Goal: Task Accomplishment & Management: Use online tool/utility

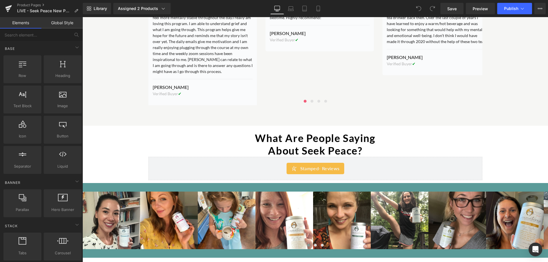
scroll to position [771, 0]
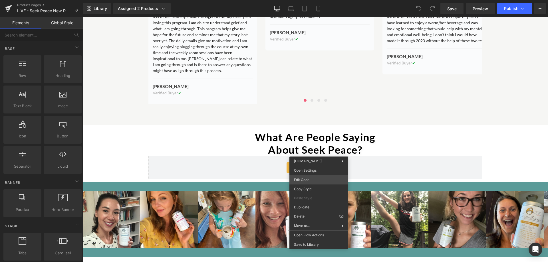
click at [307, 0] on div "You are previewing how the will restyle your page. You can not edit Elements in…" at bounding box center [274, 0] width 548 height 0
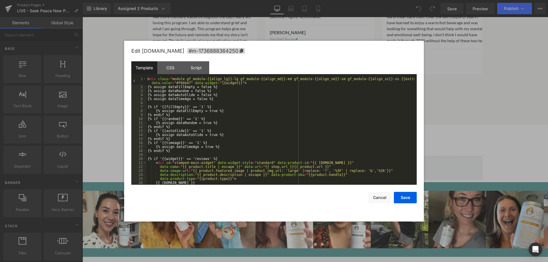
scroll to position [0, 0]
click at [380, 199] on button "Cancel" at bounding box center [379, 197] width 23 height 11
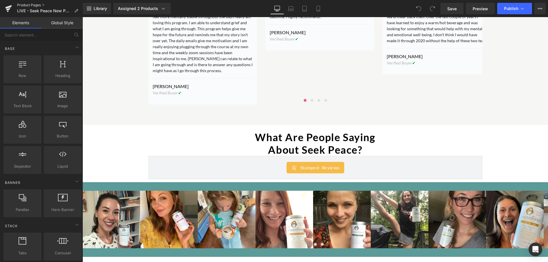
click at [35, 4] on link "Product Pages" at bounding box center [50, 5] width 66 height 5
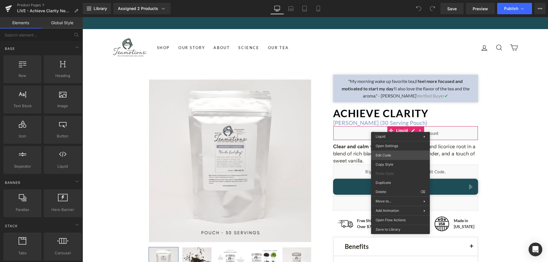
click at [392, 0] on div "You are previewing how the will restyle your page. You can not edit Elements in…" at bounding box center [274, 0] width 548 height 0
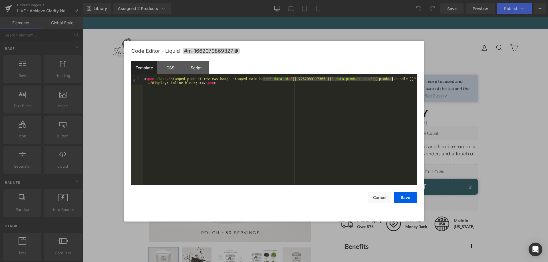
drag, startPoint x: 263, startPoint y: 80, endPoint x: 392, endPoint y: 80, distance: 129.6
click at [392, 80] on div "< span class = "stamped-product-reviews-badge stamped-main-badge" data-id = "{{…" at bounding box center [280, 139] width 274 height 124
click at [370, 198] on button "Cancel" at bounding box center [379, 197] width 23 height 11
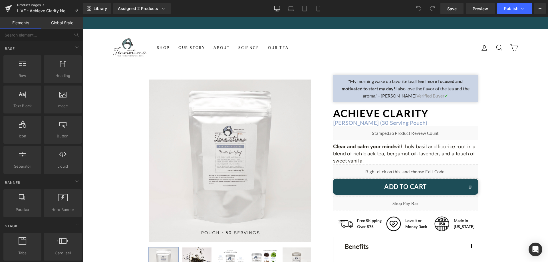
click at [21, 4] on link "Product Pages" at bounding box center [50, 5] width 66 height 5
